Goal: Register for event/course

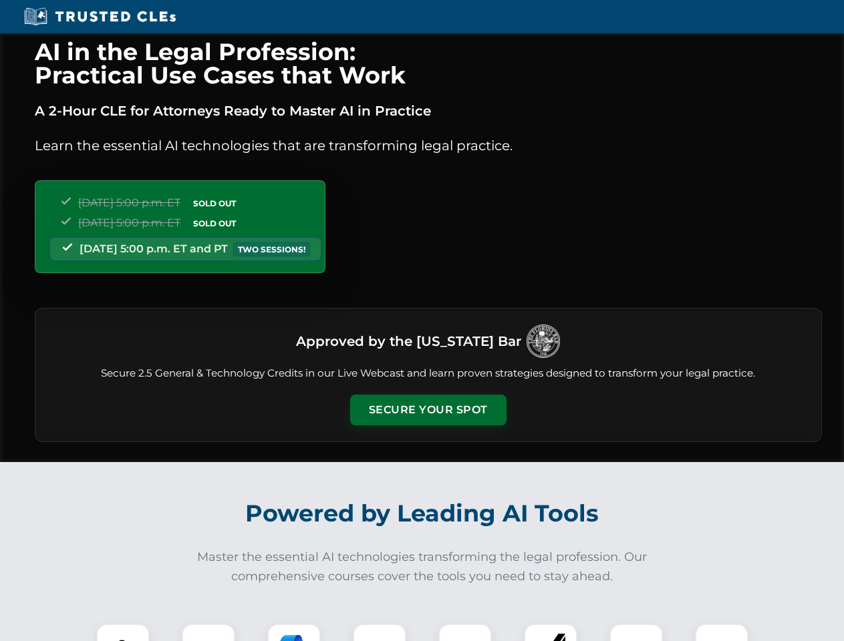
click at [428, 410] on button "Secure Your Spot" at bounding box center [428, 410] width 156 height 31
click at [123, 633] on img at bounding box center [123, 650] width 39 height 39
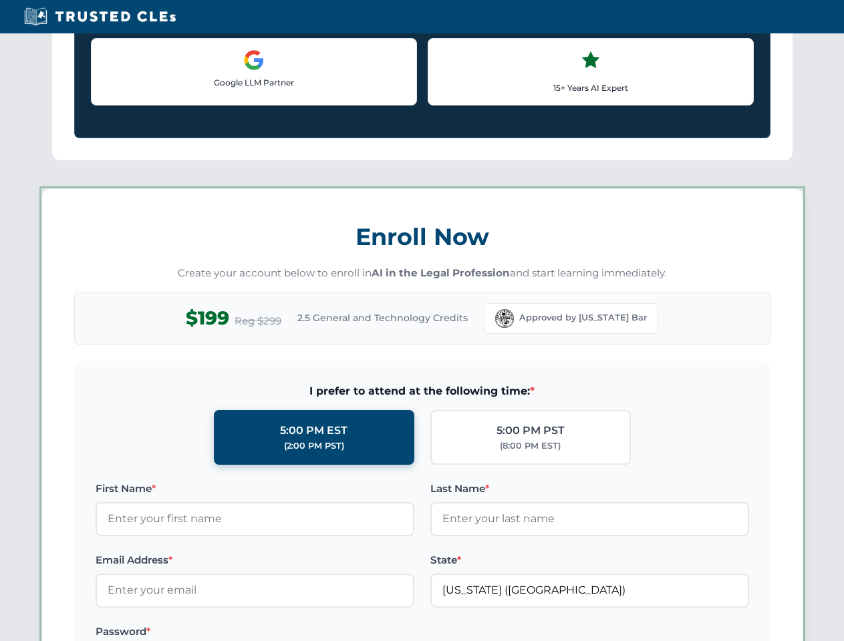
click at [294, 633] on label "Password *" at bounding box center [255, 632] width 319 height 16
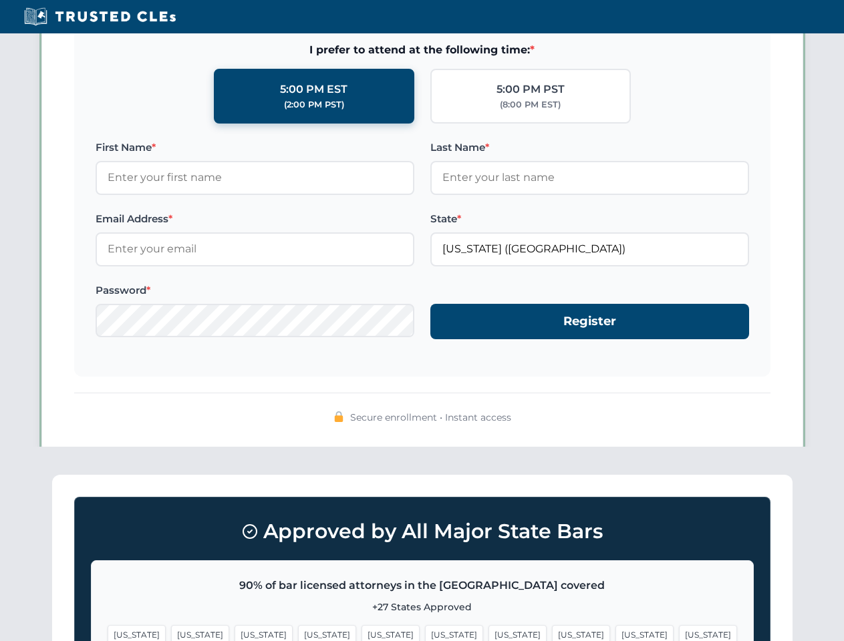
click at [615, 633] on span "[US_STATE]" at bounding box center [644, 634] width 58 height 19
